Goal: Feedback & Contribution: Contribute content

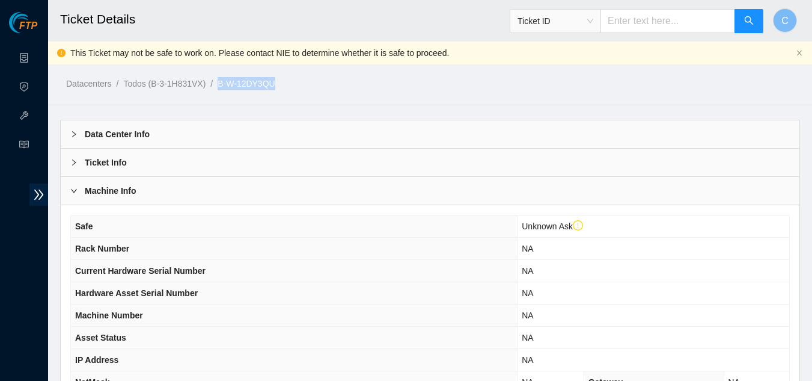
drag, startPoint x: 291, startPoint y: 81, endPoint x: 216, endPoint y: 85, distance: 74.7
click at [216, 85] on ol "Datacenters / Todos (B-3-1H831VX) / B-W-12DY3QU /" at bounding box center [343, 83] width 555 height 13
copy ol "B-W-12DY3QU"
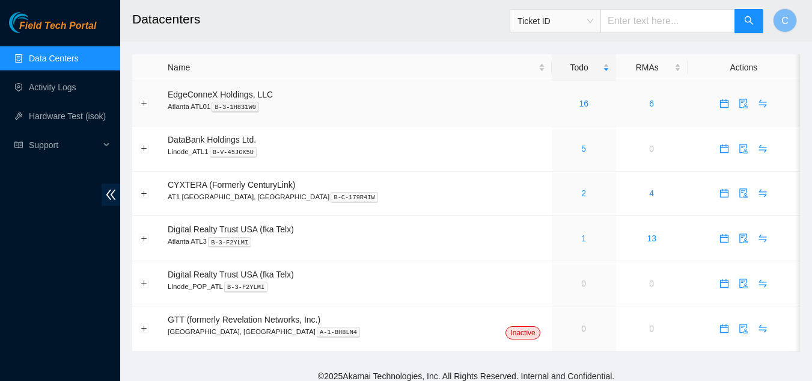
click at [715, 108] on button "button" at bounding box center [724, 103] width 19 height 19
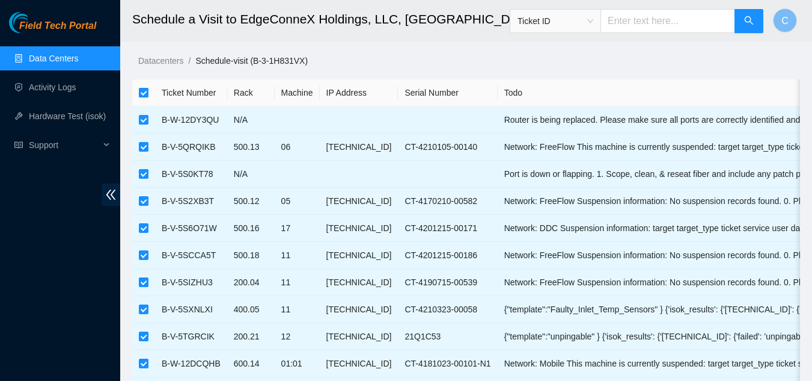
click at [142, 91] on input "checkbox" at bounding box center [144, 93] width 10 height 10
checkbox input "false"
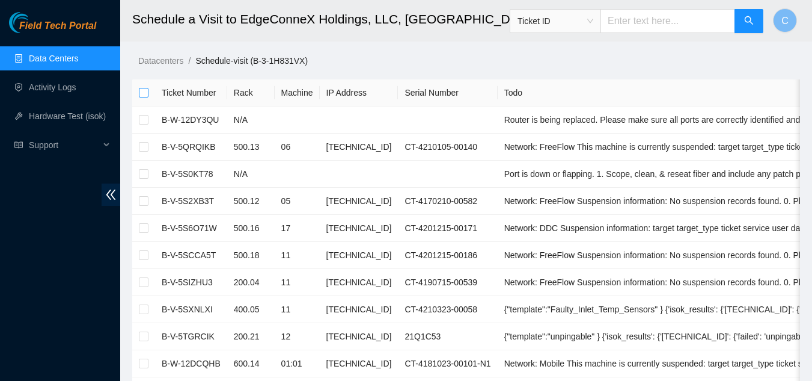
checkbox input "false"
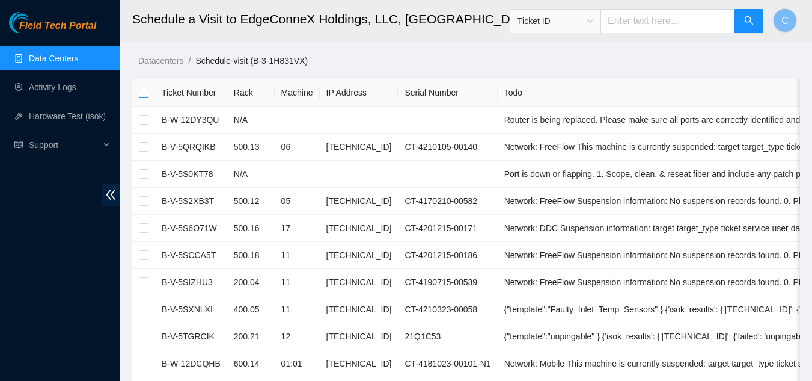
checkbox input "false"
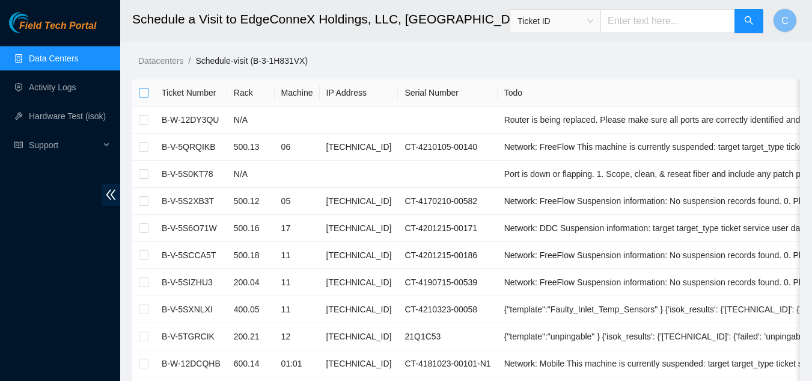
checkbox input "false"
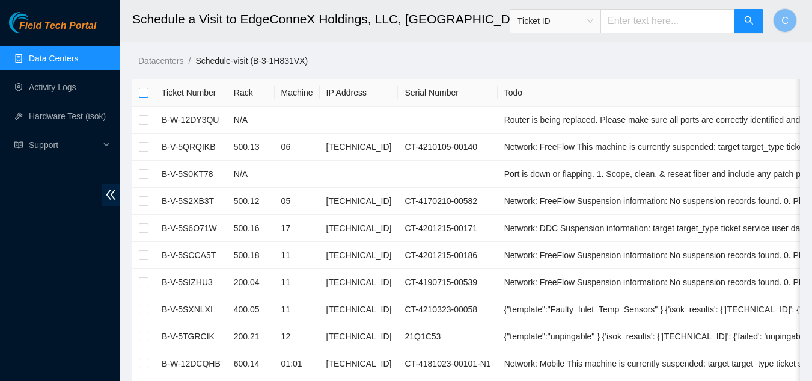
checkbox input "false"
click at [143, 124] on label at bounding box center [144, 119] width 10 height 13
click at [143, 124] on input "checkbox" at bounding box center [144, 120] width 10 height 10
checkbox input "true"
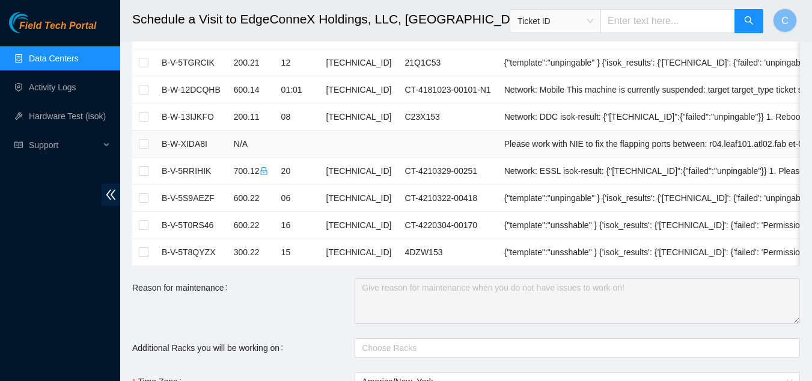
scroll to position [541, 0]
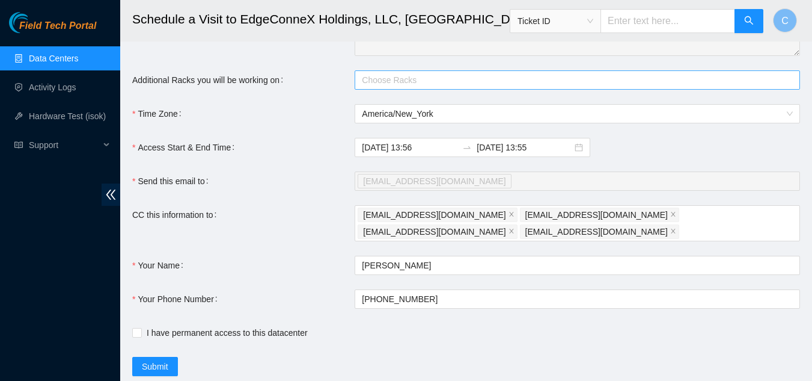
click at [446, 87] on div at bounding box center [571, 80] width 427 height 14
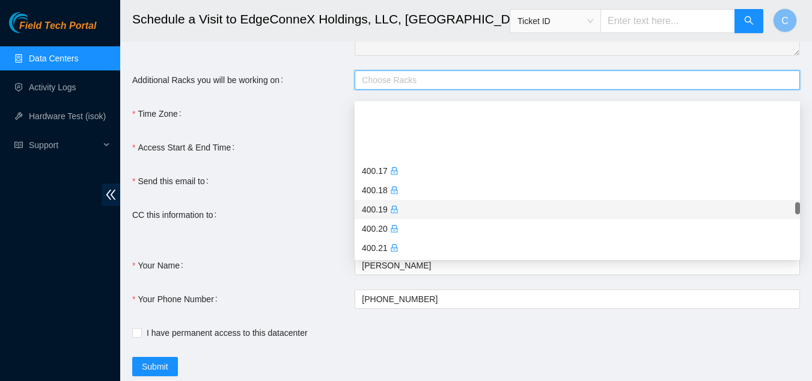
scroll to position [2465, 0]
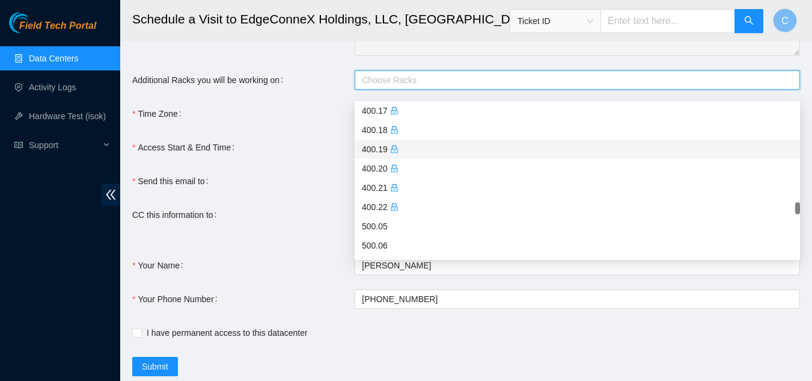
click at [462, 144] on div "400.19" at bounding box center [577, 148] width 431 height 13
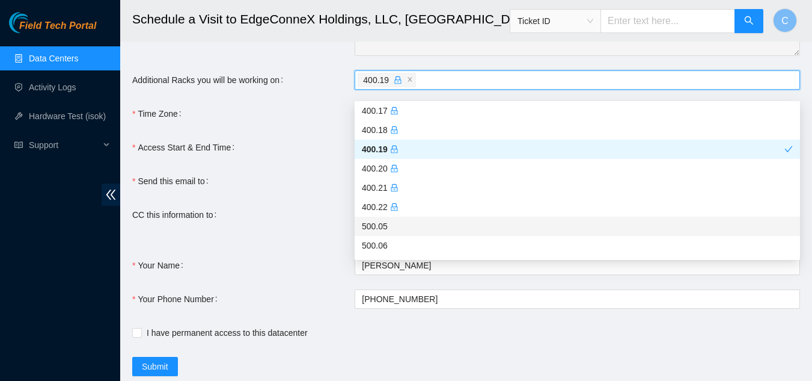
click at [249, 223] on div "CC this information to" at bounding box center [243, 223] width 222 height 36
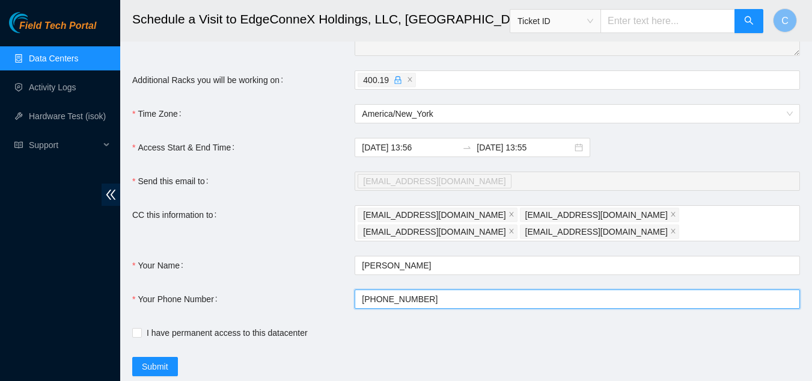
click at [441, 294] on input "+1908-590-0782" at bounding box center [577, 298] width 445 height 19
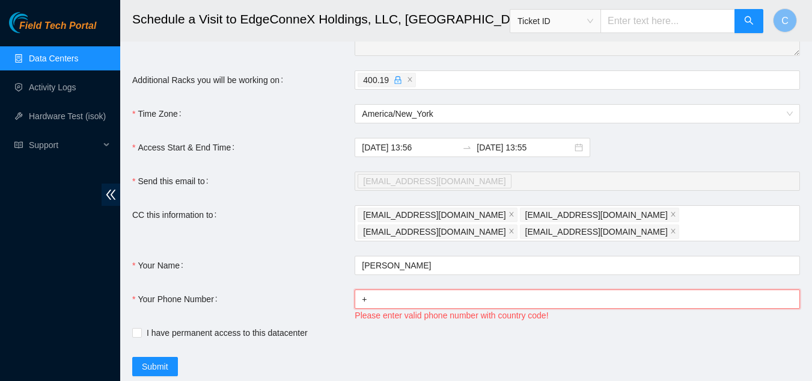
type input "+14046554963"
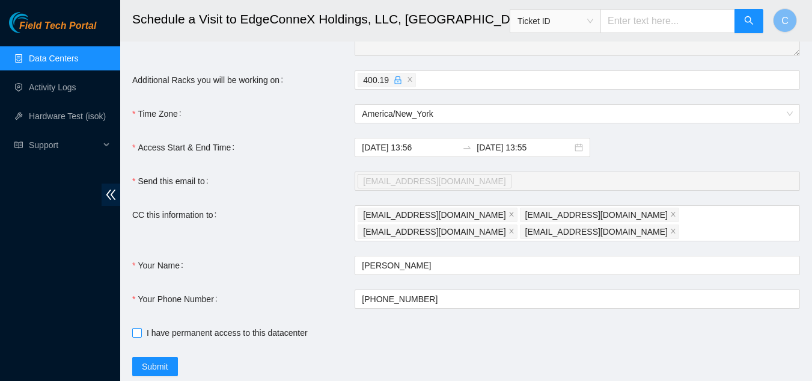
click at [135, 328] on input "I have permanent access to this datacenter" at bounding box center [136, 332] width 8 height 8
checkbox input "true"
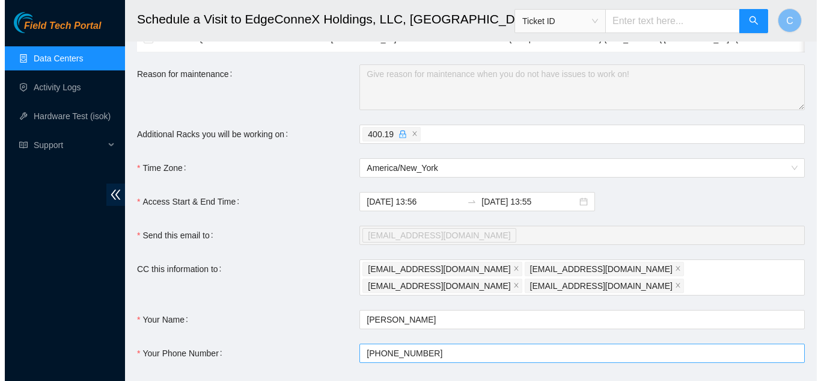
scroll to position [568, 0]
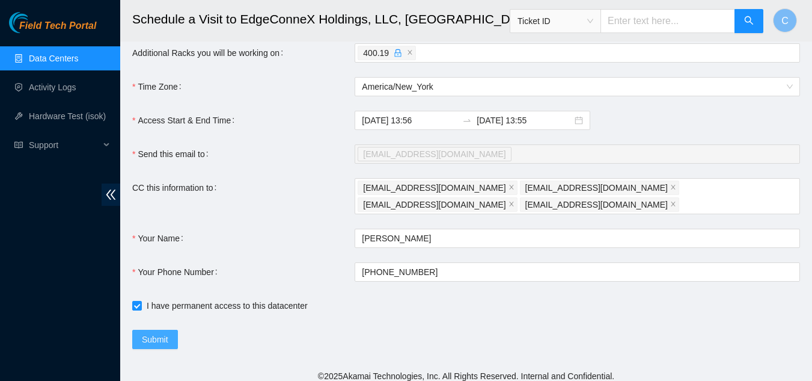
click at [148, 329] on button "Submit" at bounding box center [155, 338] width 46 height 19
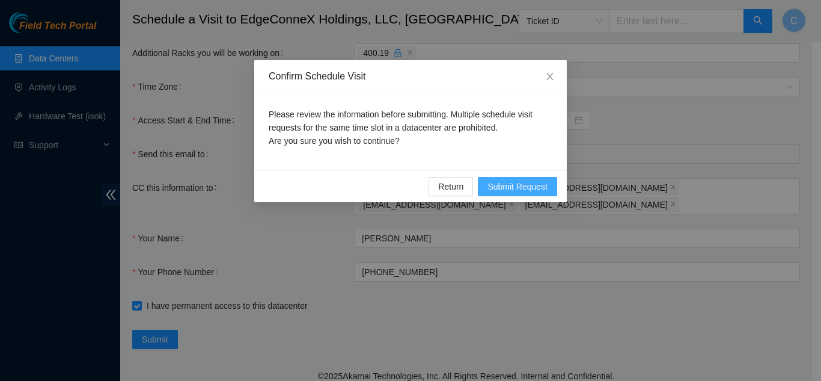
click at [519, 189] on span "Submit Request" at bounding box center [518, 186] width 60 height 13
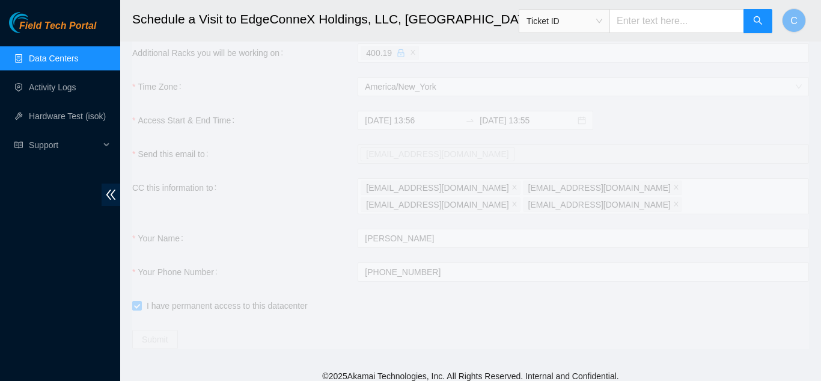
type input "2025-08-11 14:01"
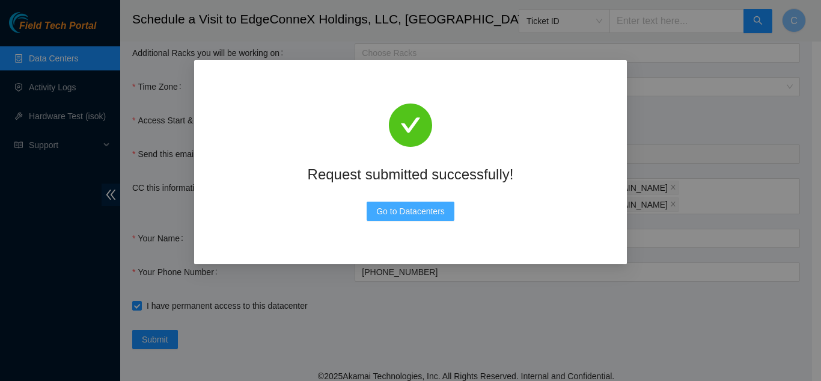
click at [418, 210] on span "Go to Datacenters" at bounding box center [410, 210] width 69 height 13
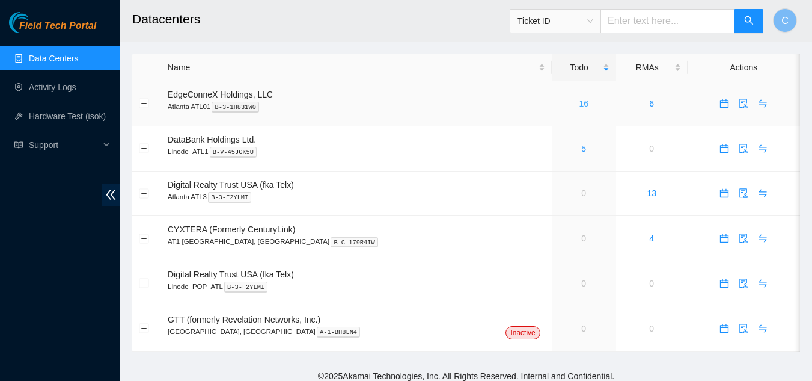
click at [579, 108] on link "16" at bounding box center [584, 104] width 10 height 10
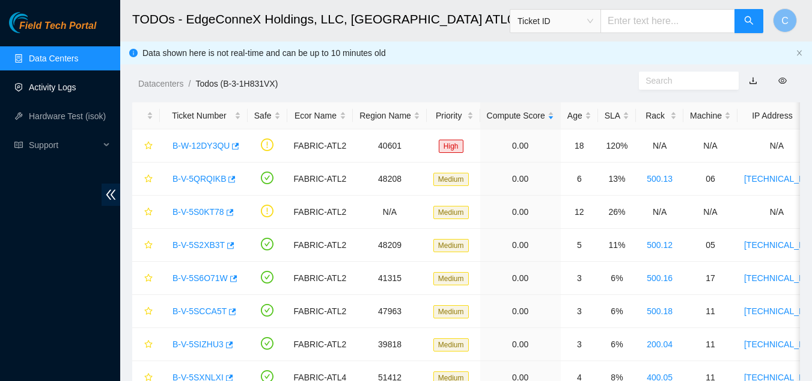
click at [67, 88] on link "Activity Logs" at bounding box center [52, 87] width 47 height 10
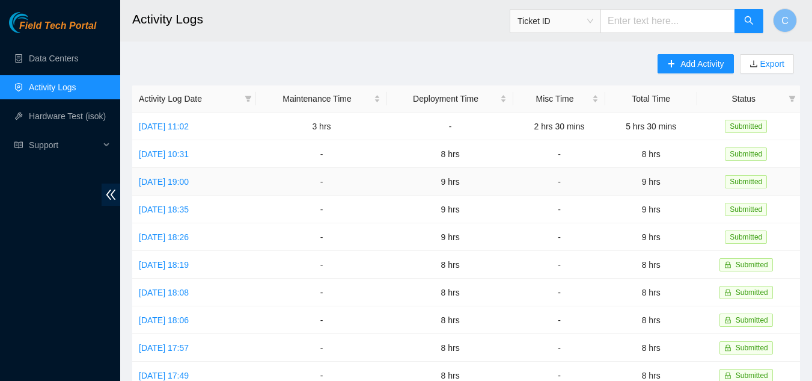
click at [460, 181] on td "9 hrs" at bounding box center [450, 182] width 126 height 28
click at [189, 182] on link "Wed, 06 Aug 2025 19:00" at bounding box center [164, 182] width 50 height 10
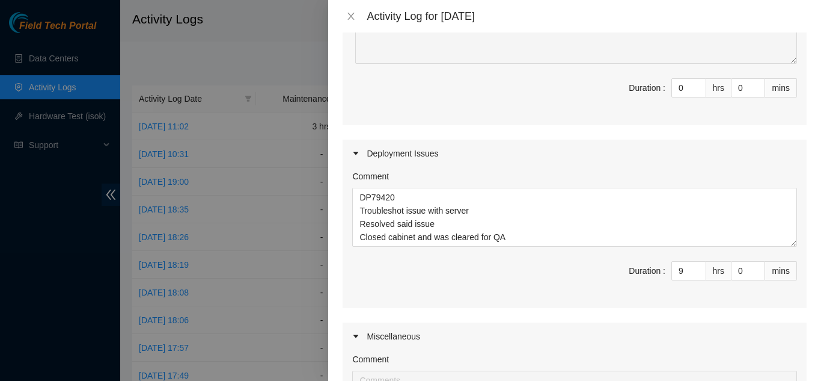
scroll to position [240, 0]
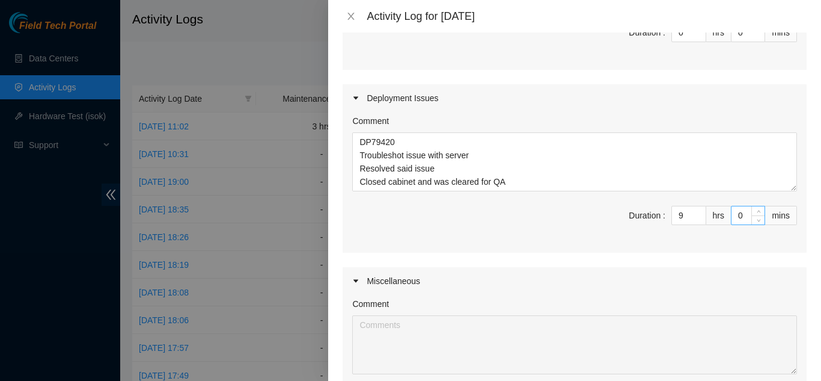
click at [732, 217] on input "0" at bounding box center [748, 215] width 33 height 18
type input "3"
type input "30"
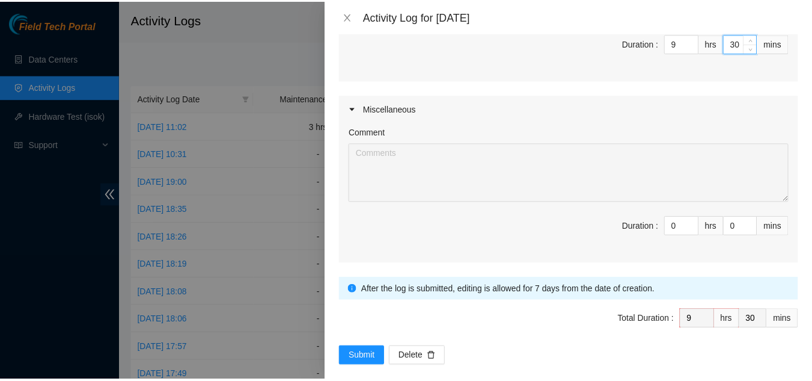
scroll to position [427, 0]
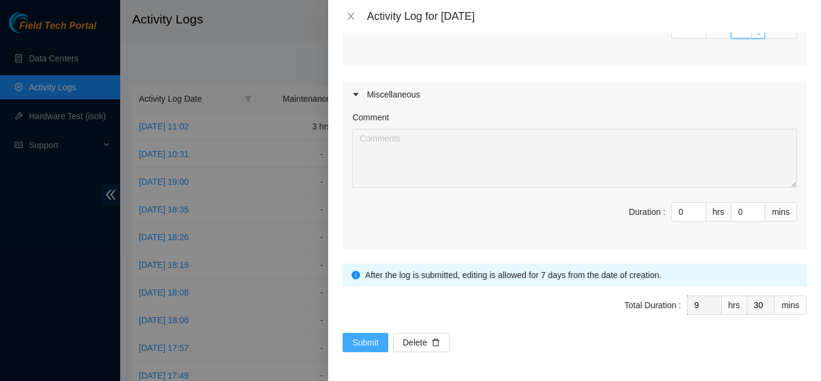
type input "30"
click at [353, 342] on span "Submit" at bounding box center [365, 341] width 26 height 13
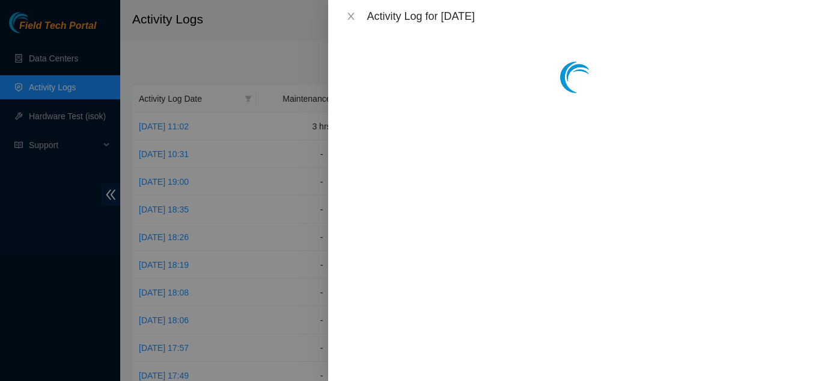
scroll to position [0, 0]
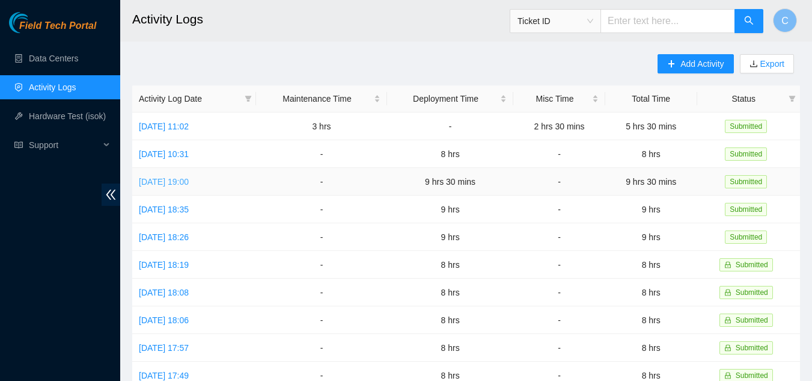
click at [177, 179] on link "Wed, 06 Aug 2025 19:00" at bounding box center [164, 182] width 50 height 10
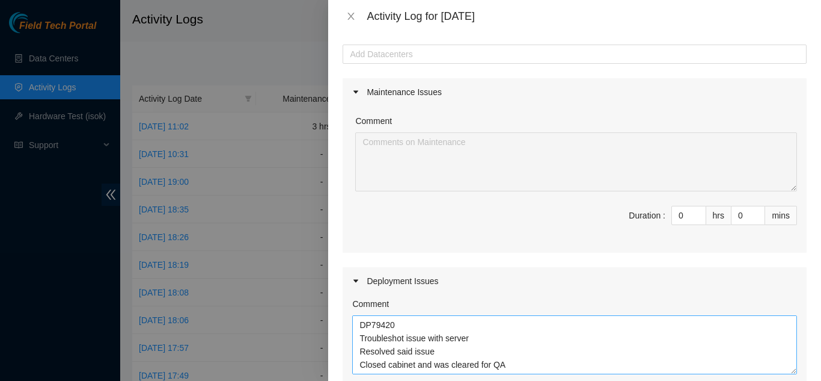
scroll to position [180, 0]
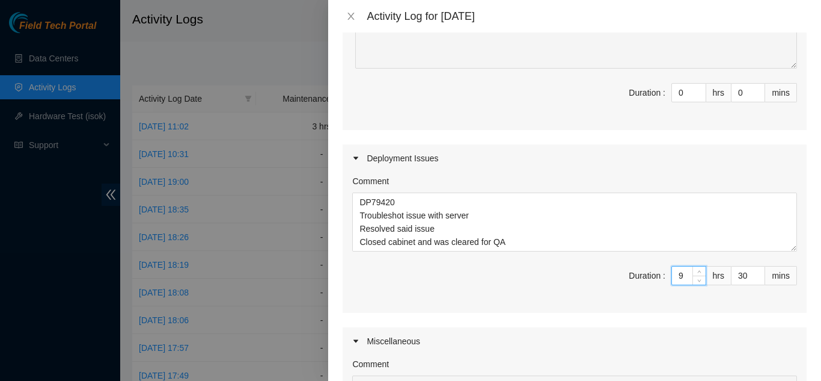
drag, startPoint x: 676, startPoint y: 277, endPoint x: 665, endPoint y: 275, distance: 10.9
click at [672, 275] on input "9" at bounding box center [689, 275] width 34 height 18
type input "8"
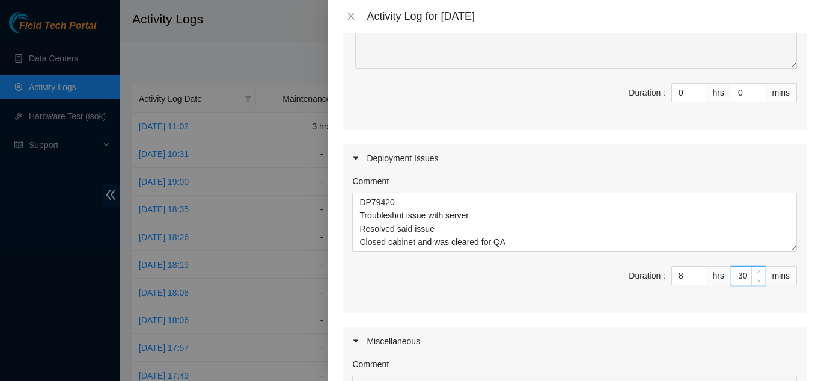
click at [736, 276] on input "30" at bounding box center [748, 275] width 33 height 18
type input "3"
type input "0"
type input "4"
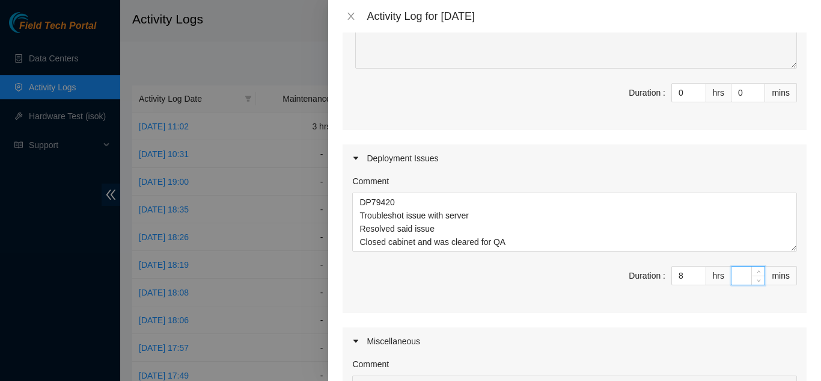
type input "4"
type input "45"
click at [598, 298] on span "Duration : 8 hrs 45 mins" at bounding box center [574, 283] width 445 height 34
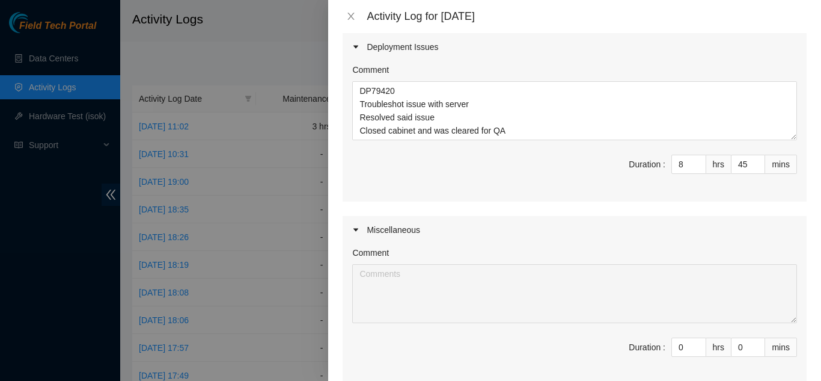
scroll to position [427, 0]
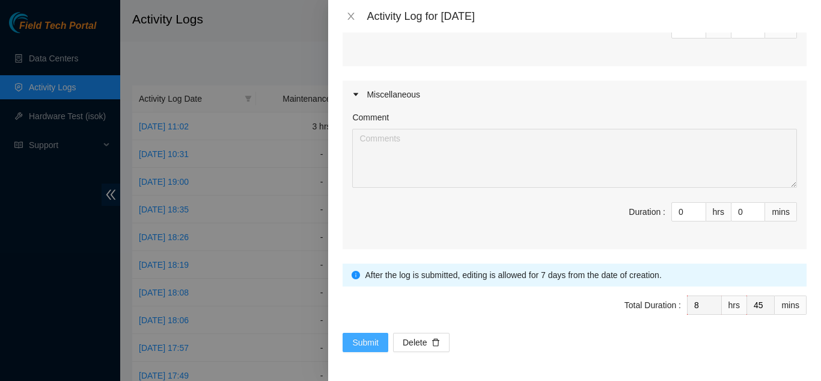
click at [373, 340] on span "Submit" at bounding box center [365, 341] width 26 height 13
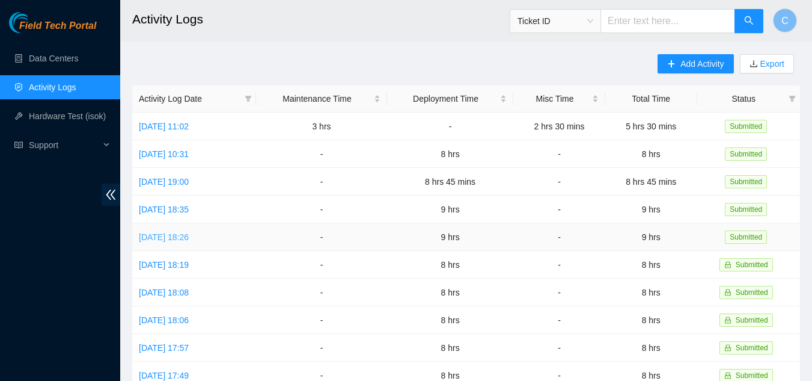
click at [189, 236] on link "Mon, 04 Aug 2025 18:26" at bounding box center [164, 237] width 50 height 10
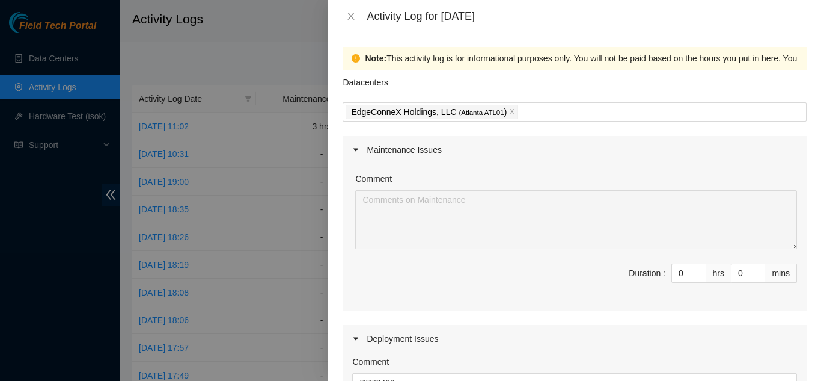
scroll to position [301, 0]
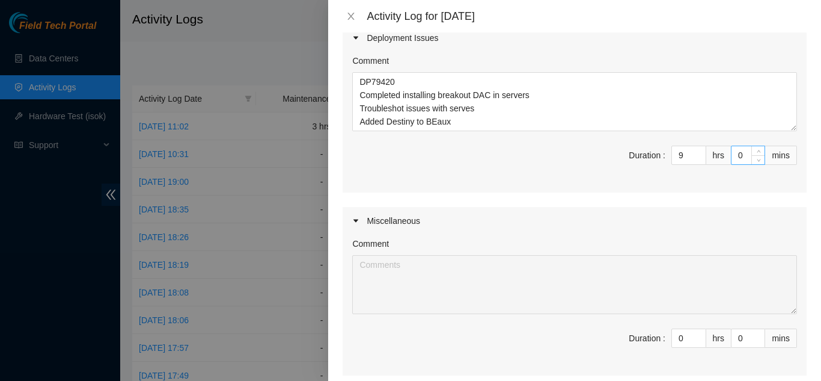
click at [735, 157] on input "0" at bounding box center [748, 155] width 33 height 18
type input "15"
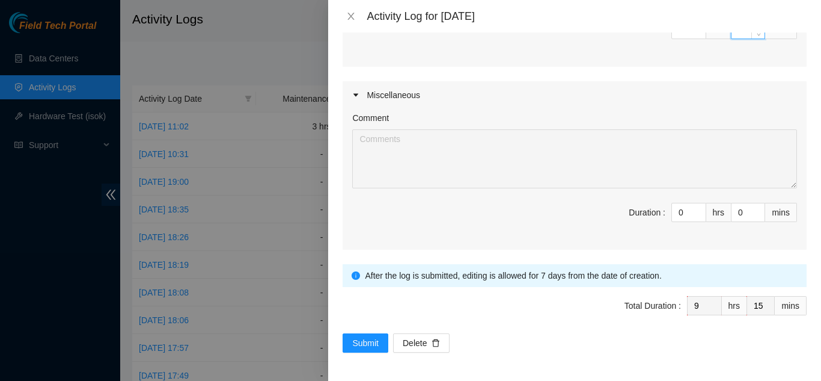
scroll to position [427, 0]
type input "15"
click at [367, 341] on span "Submit" at bounding box center [365, 341] width 26 height 13
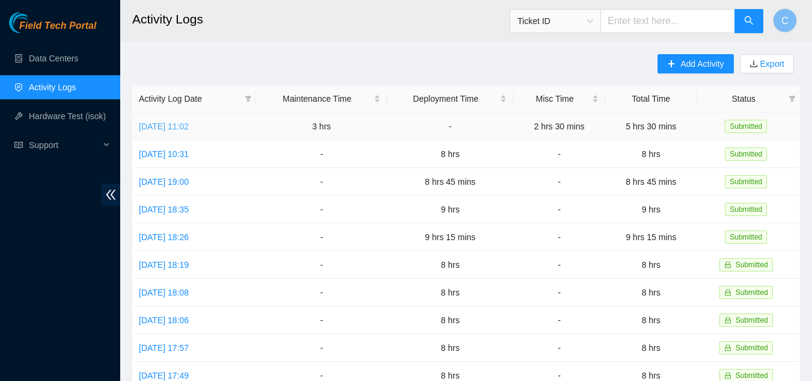
click at [189, 125] on link "Fri, 08 Aug 2025 11:02" at bounding box center [164, 126] width 50 height 10
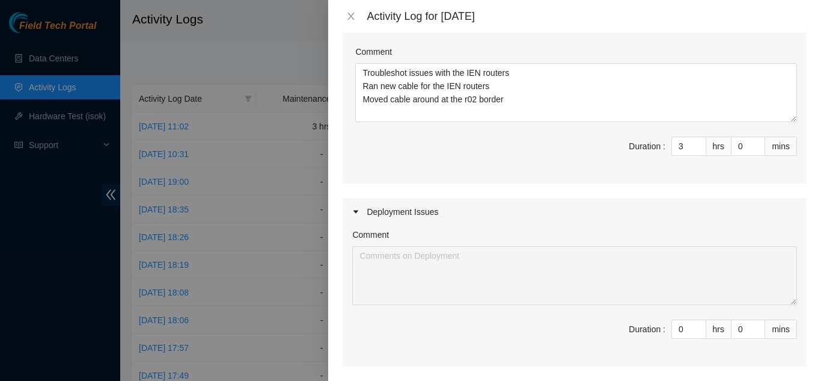
scroll to position [126, 0]
click at [739, 153] on input "0" at bounding box center [748, 147] width 33 height 18
type input "15"
type input "45"
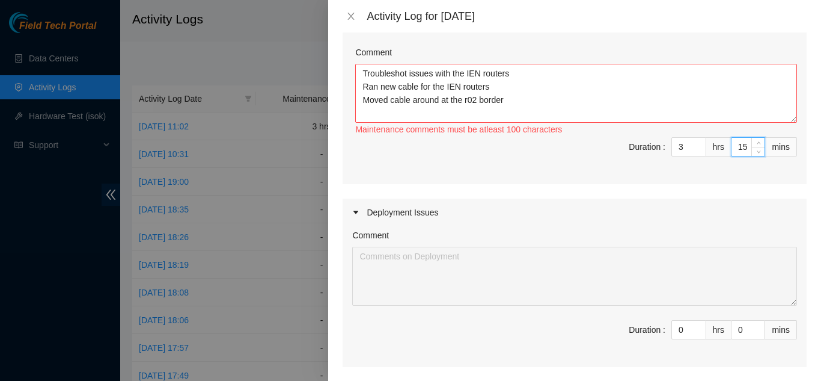
type input "1"
type input "31"
type input "30"
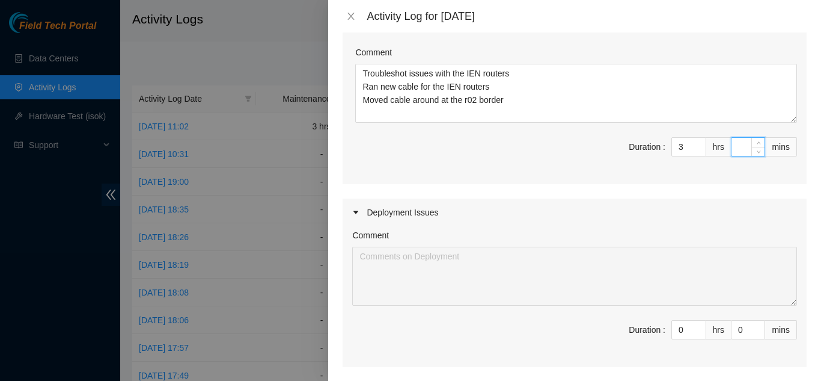
type input "0"
click at [648, 176] on div "Comment Troubleshot issues with the IEN routers Ran new cable for the IEN route…" at bounding box center [575, 110] width 464 height 147
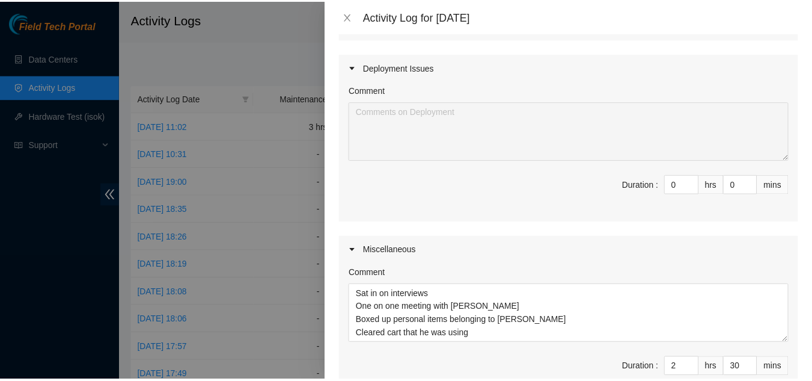
scroll to position [427, 0]
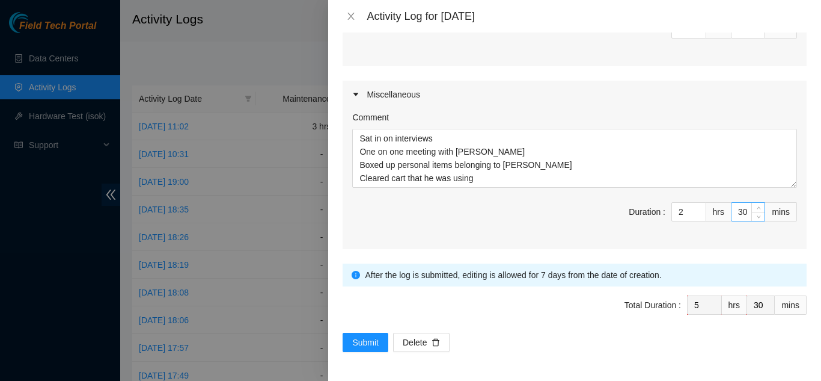
click at [739, 212] on input "30" at bounding box center [748, 212] width 33 height 18
type input "3"
type input "0"
type input "1"
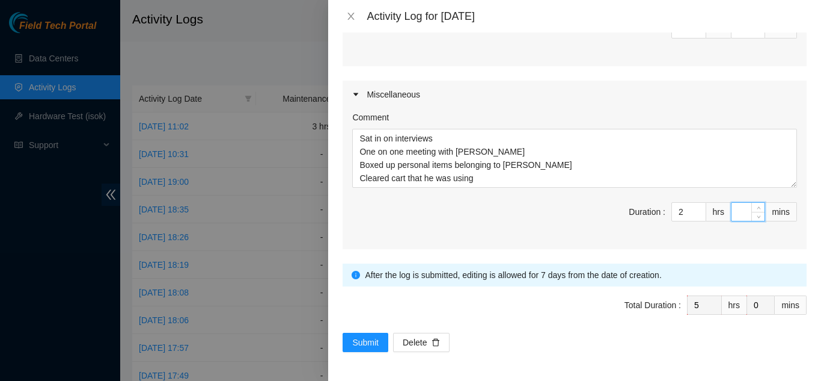
type input "1"
type input "15"
type input "1"
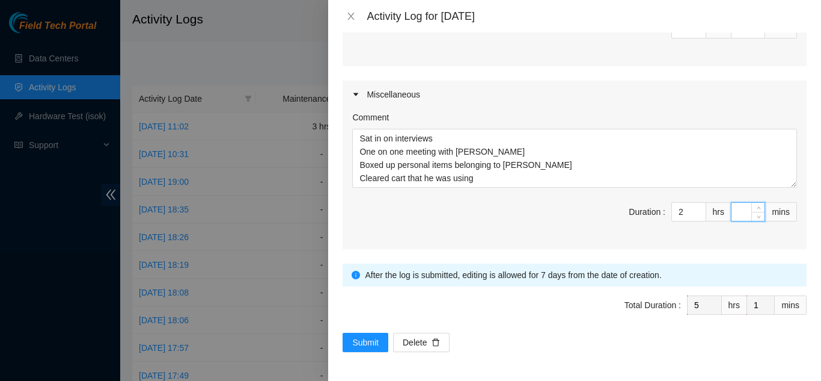
type input "0"
type input "1"
type input "15"
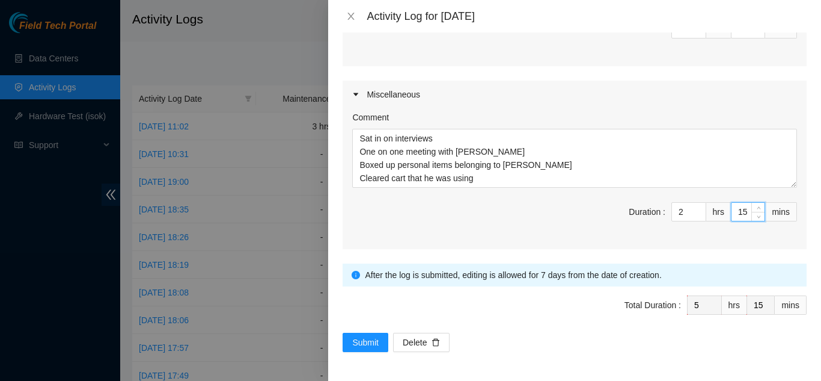
type input "1"
type input "0"
type input "4"
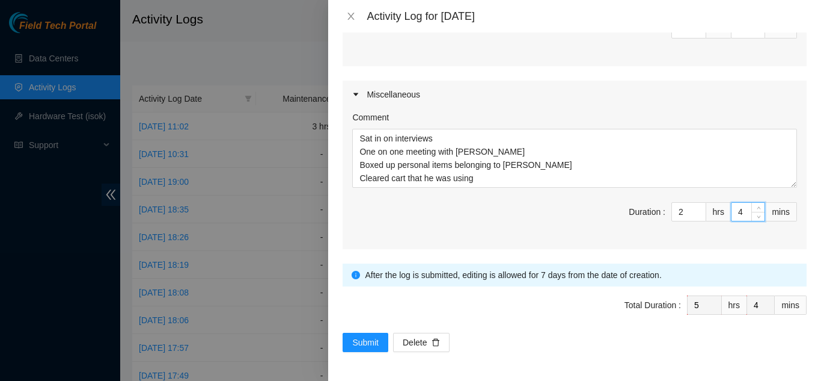
type input "45"
click at [453, 229] on span "Duration : 2 hrs 45 mins" at bounding box center [574, 219] width 445 height 34
click at [371, 337] on span "Submit" at bounding box center [365, 341] width 26 height 13
